Goal: Task Accomplishment & Management: Manage account settings

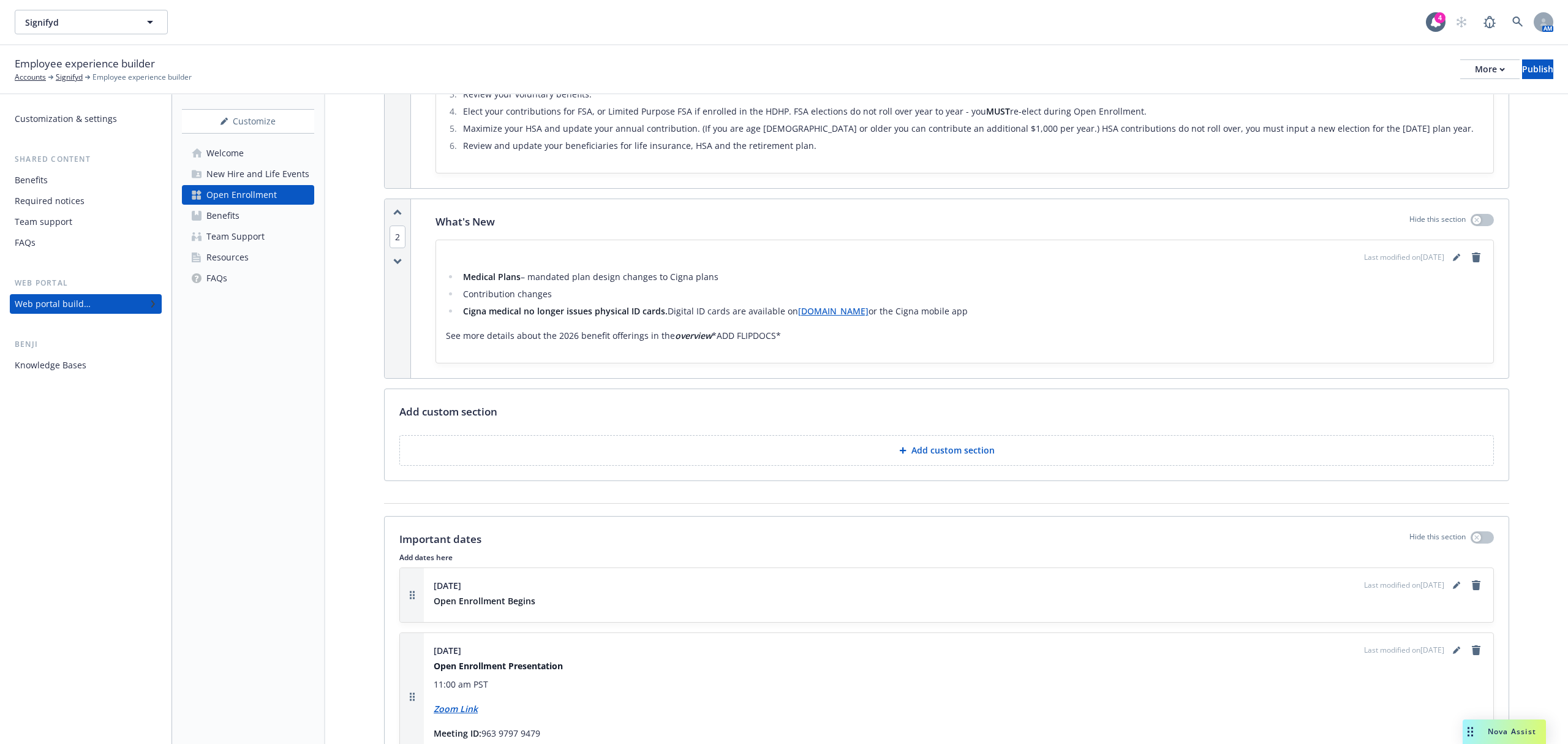
scroll to position [508, 0]
